Goal: Complete application form

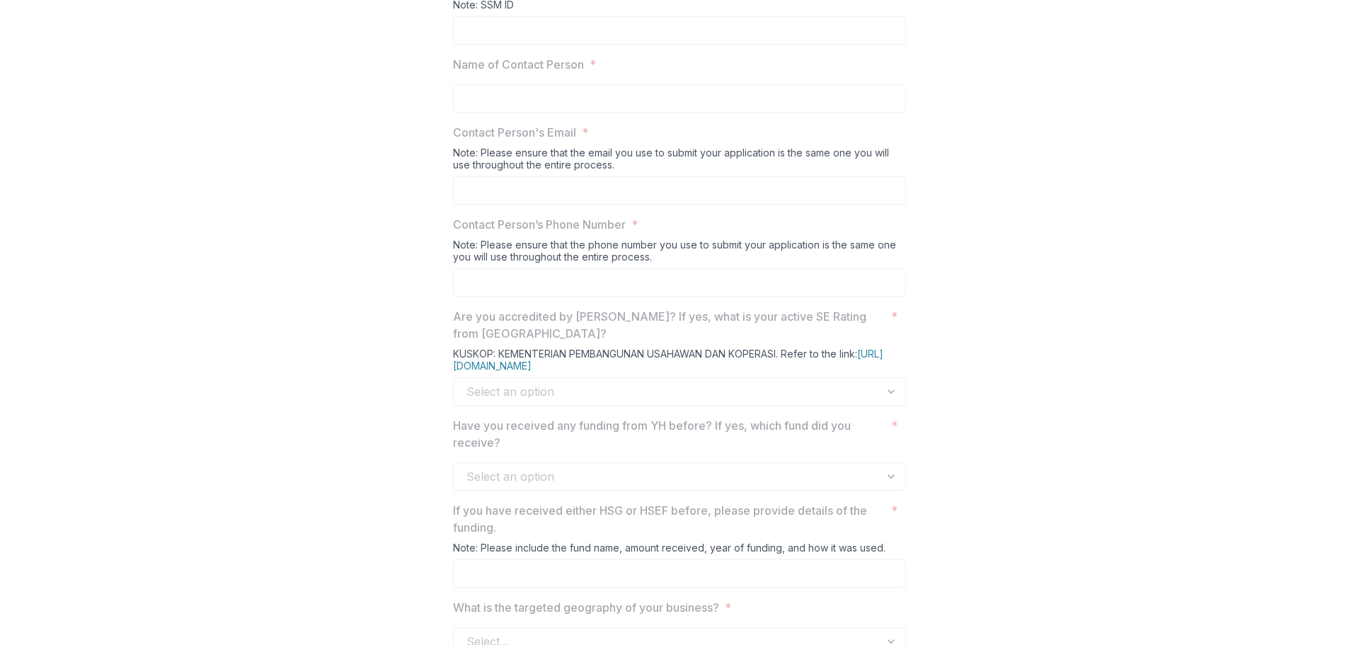
scroll to position [575, 0]
click at [586, 371] on link "[URL][DOMAIN_NAME]" at bounding box center [668, 359] width 430 height 24
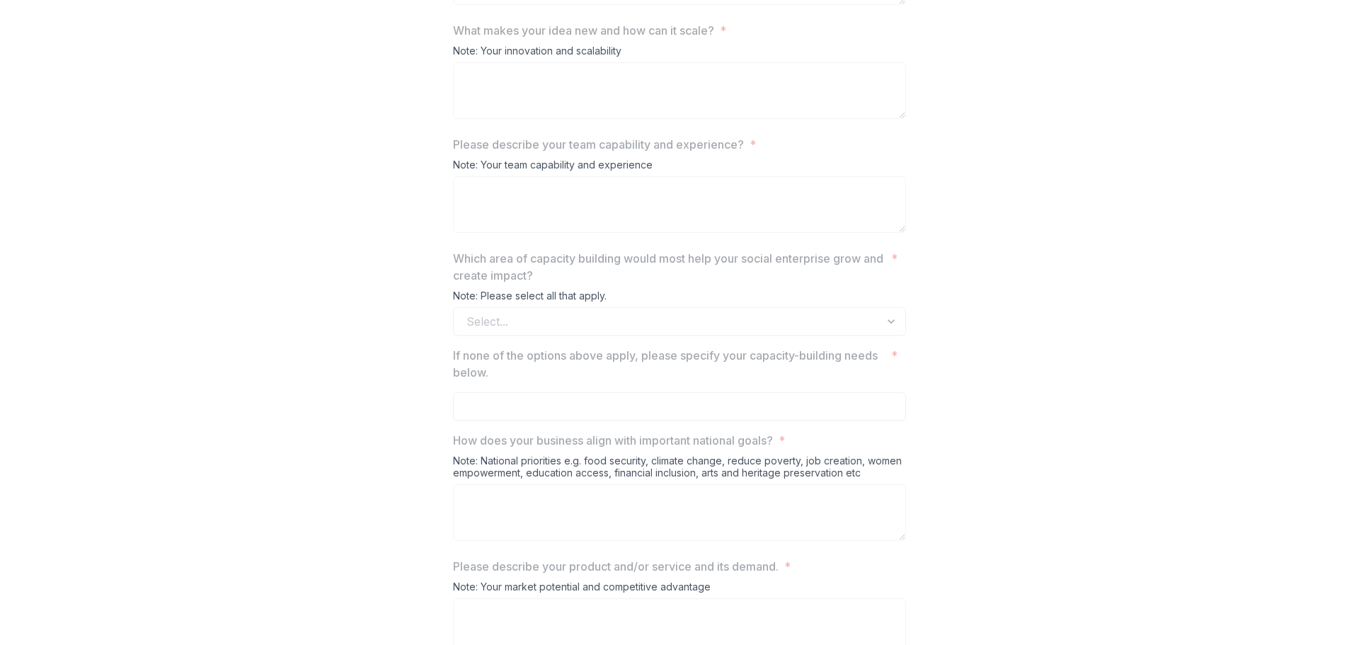
scroll to position [632, 0]
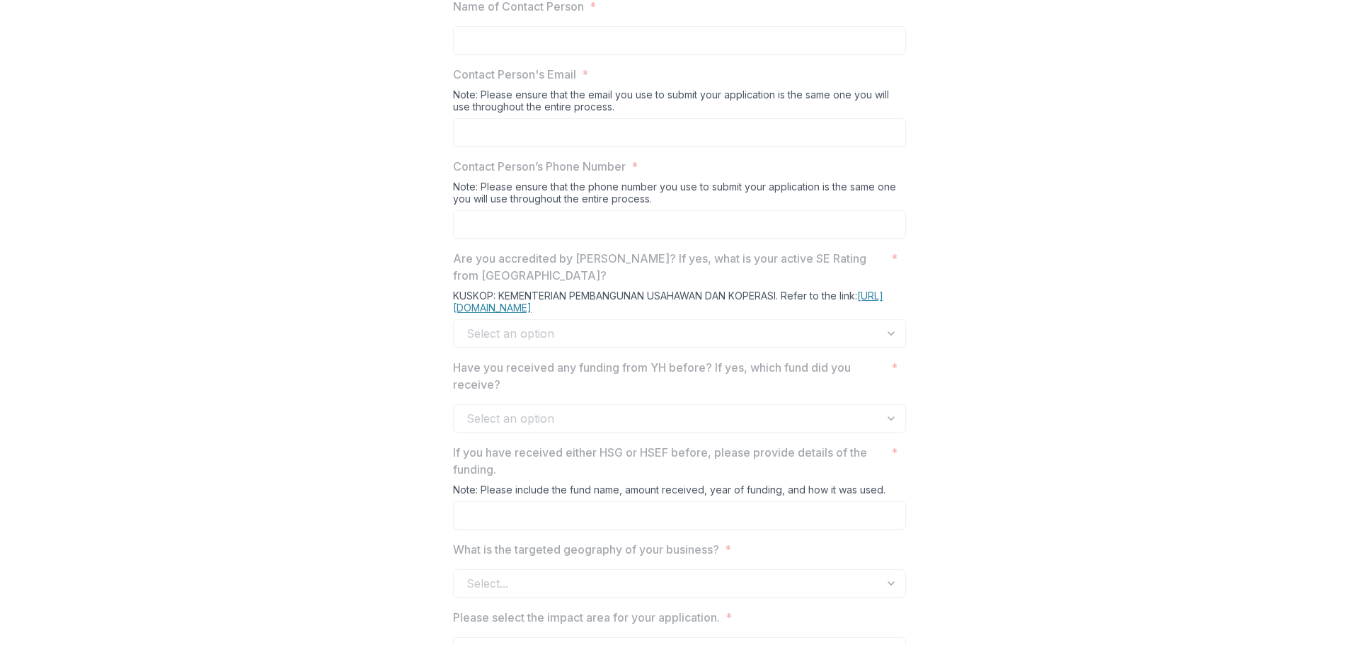
click at [592, 314] on link "[URL][DOMAIN_NAME]" at bounding box center [668, 302] width 430 height 24
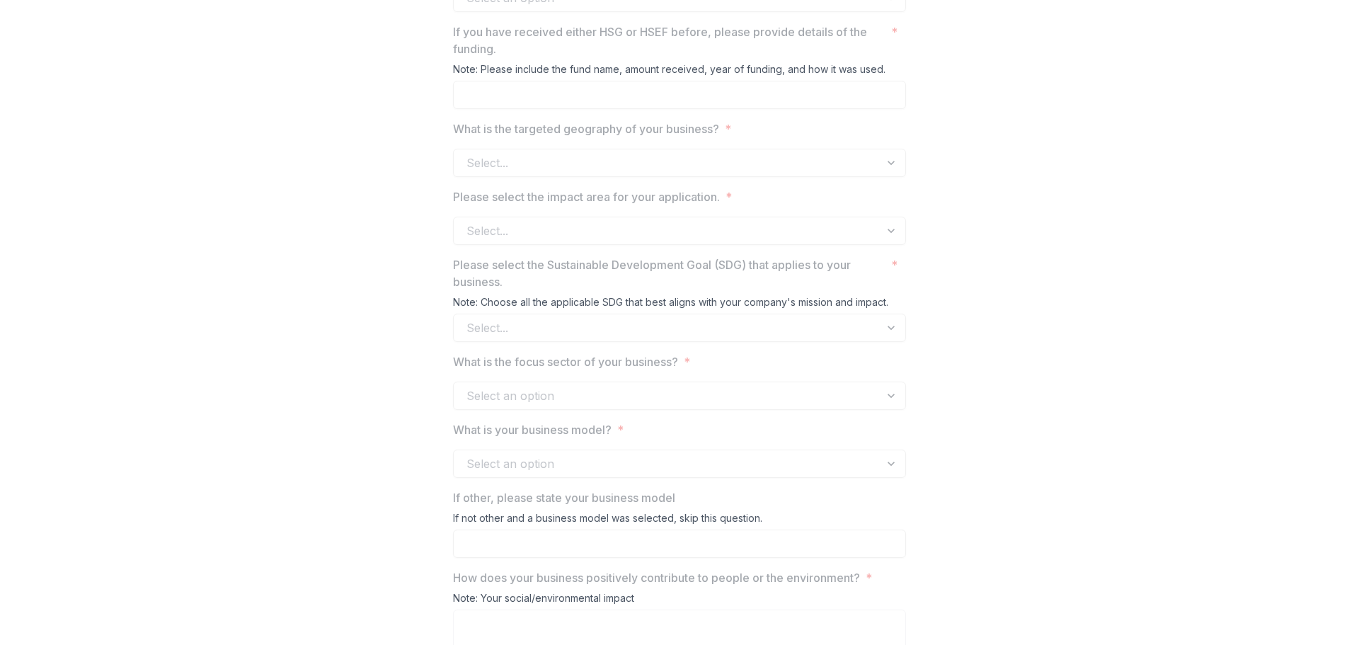
scroll to position [1125, 0]
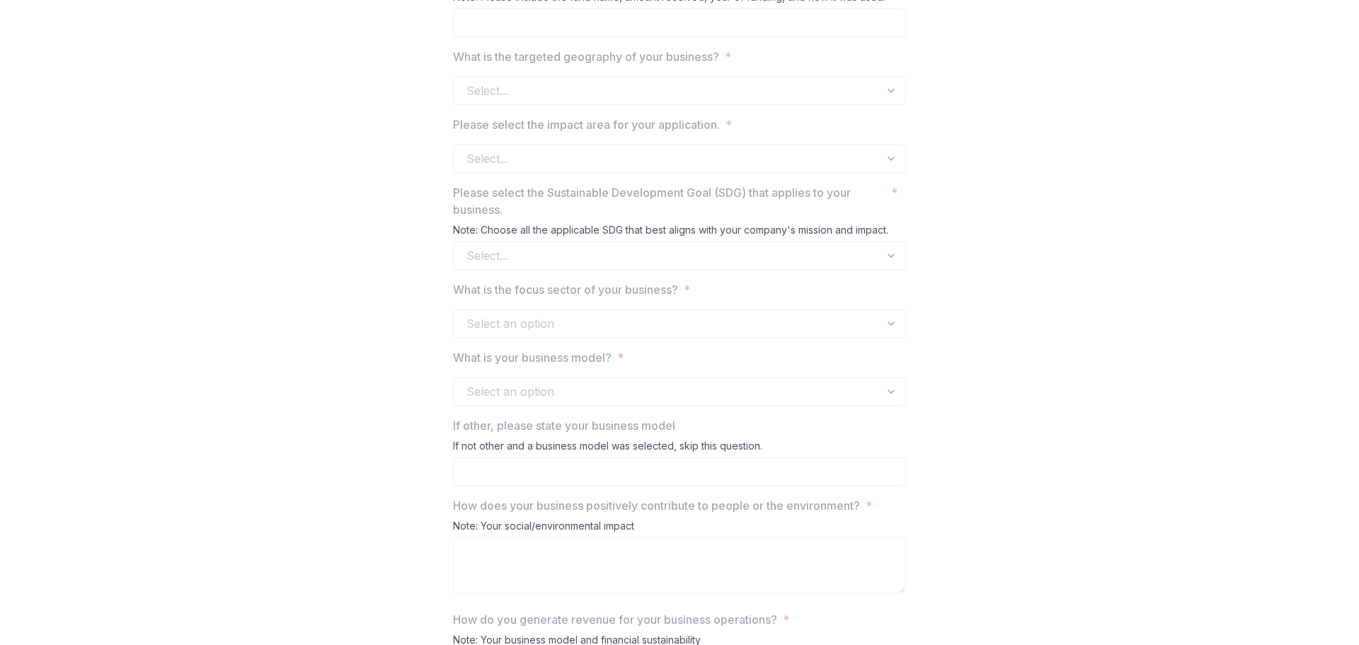
click at [860, 298] on label "What is the focus sector of your business? *" at bounding box center [675, 289] width 445 height 17
click at [835, 270] on div "Select..." at bounding box center [679, 255] width 453 height 28
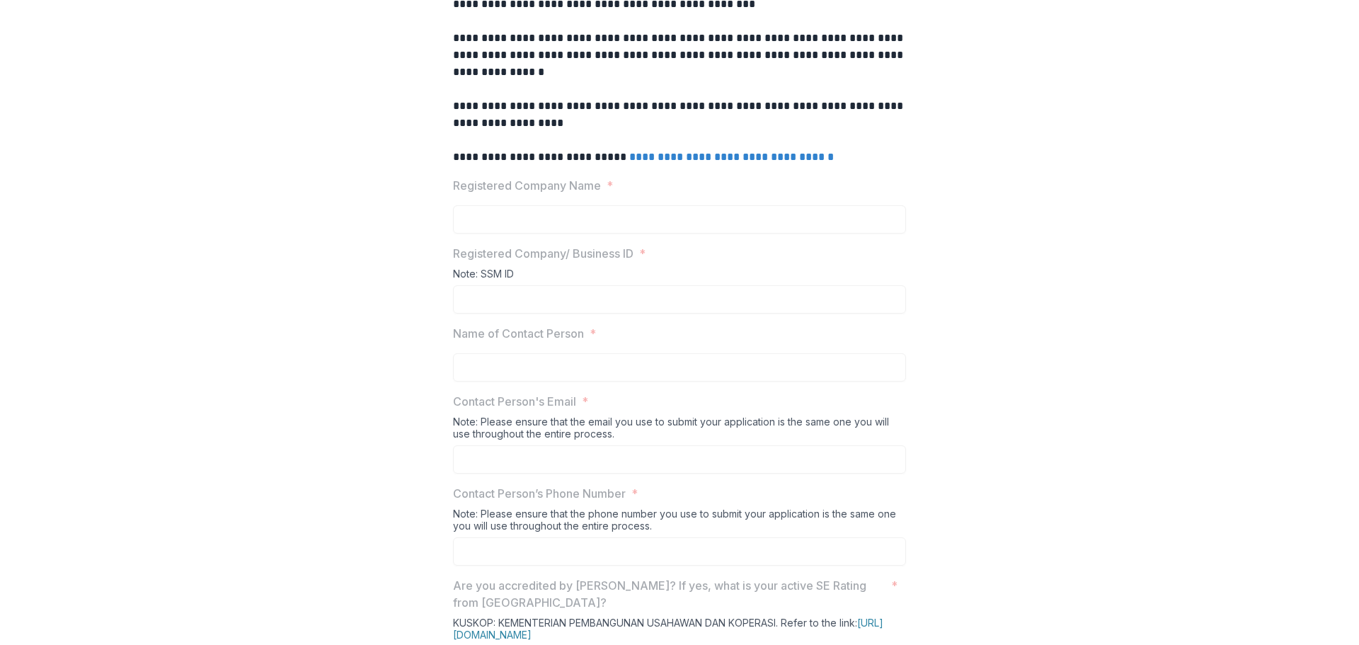
scroll to position [325, 0]
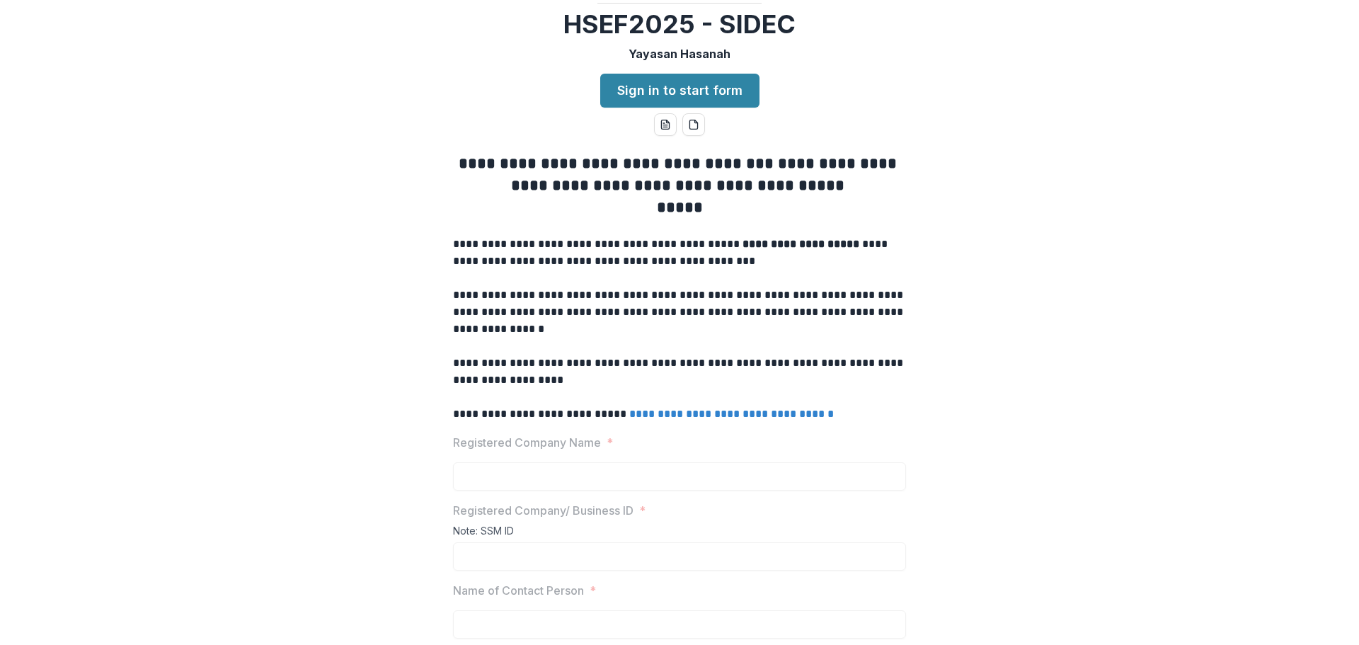
scroll to position [47, 0]
click at [717, 108] on link "Sign in to start form" at bounding box center [679, 91] width 159 height 34
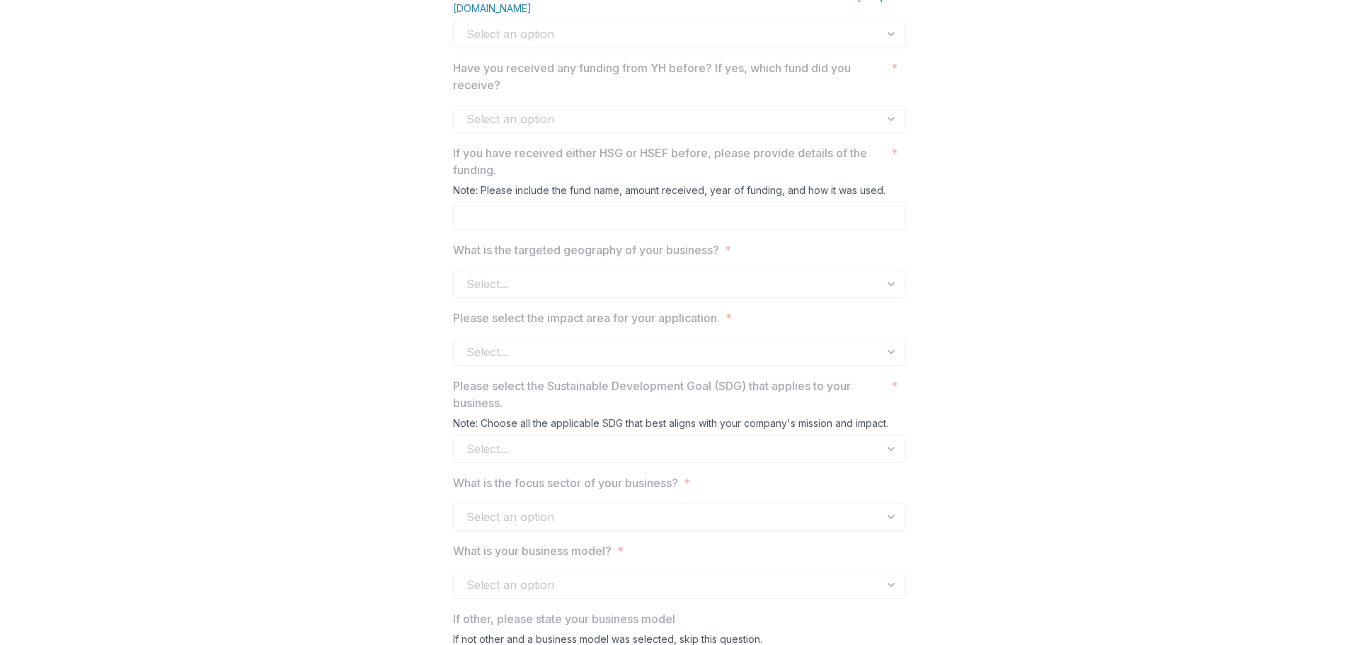
scroll to position [932, 0]
